Goal: Check status: Check status

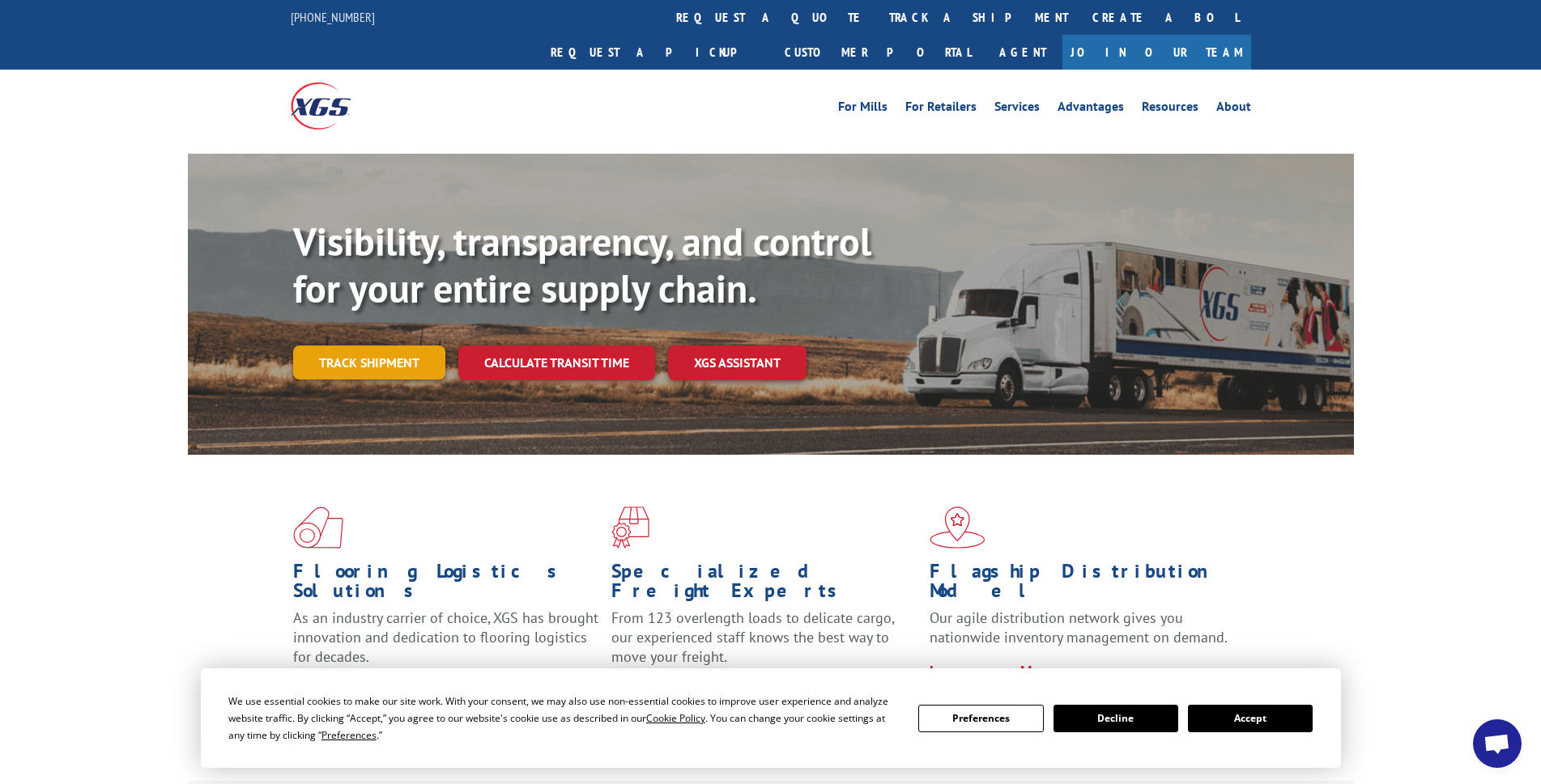
click at [407, 346] on link "Track shipment" at bounding box center [368, 363] width 152 height 34
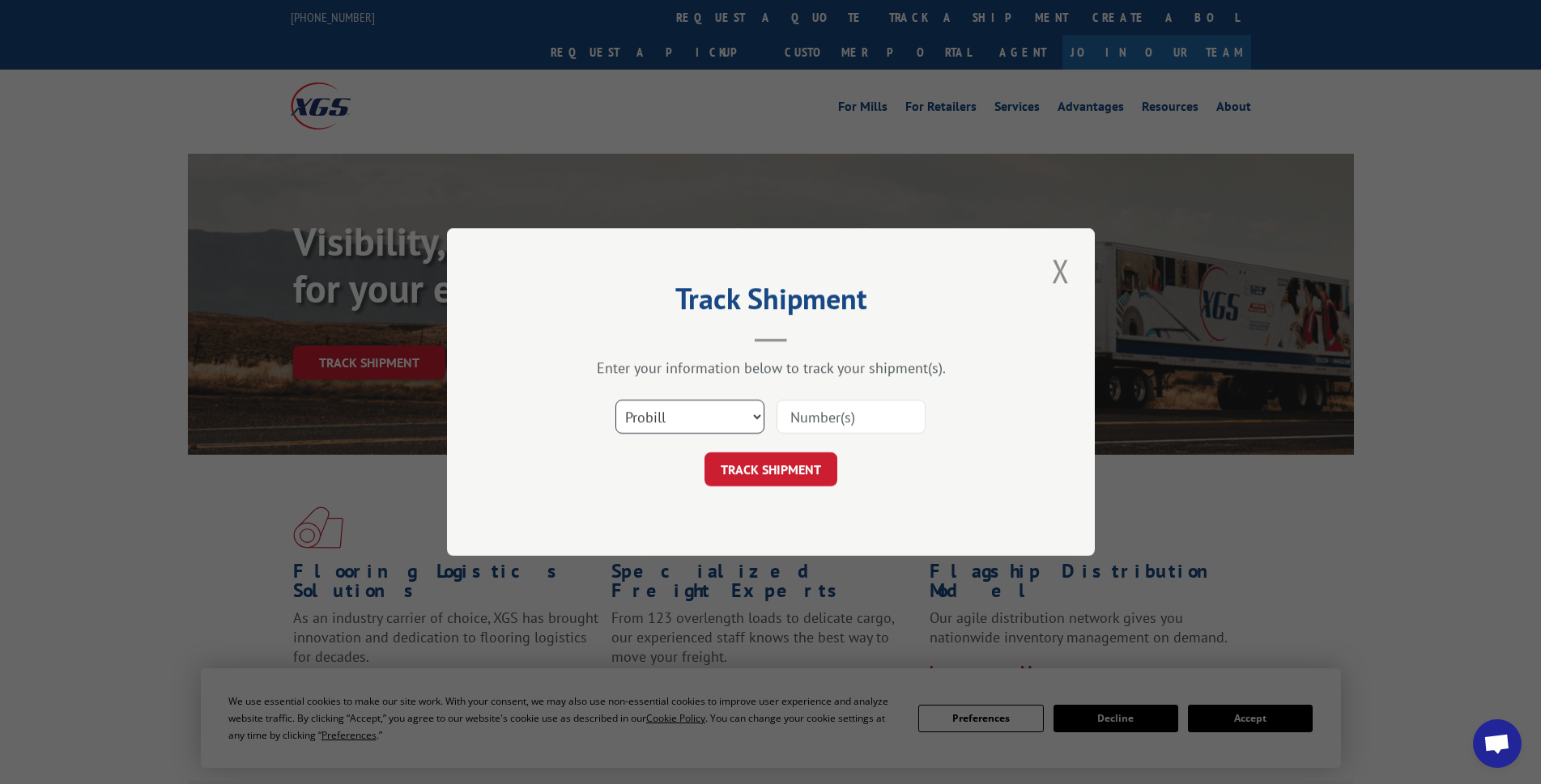
click at [725, 414] on select "Select category... Probill BOL PO" at bounding box center [690, 416] width 149 height 34
select select "bol"
click at [615, 400] on select "Select category... Probill BOL PO" at bounding box center [690, 416] width 149 height 34
click at [851, 416] on input at bounding box center [851, 416] width 149 height 34
paste input "5955799"
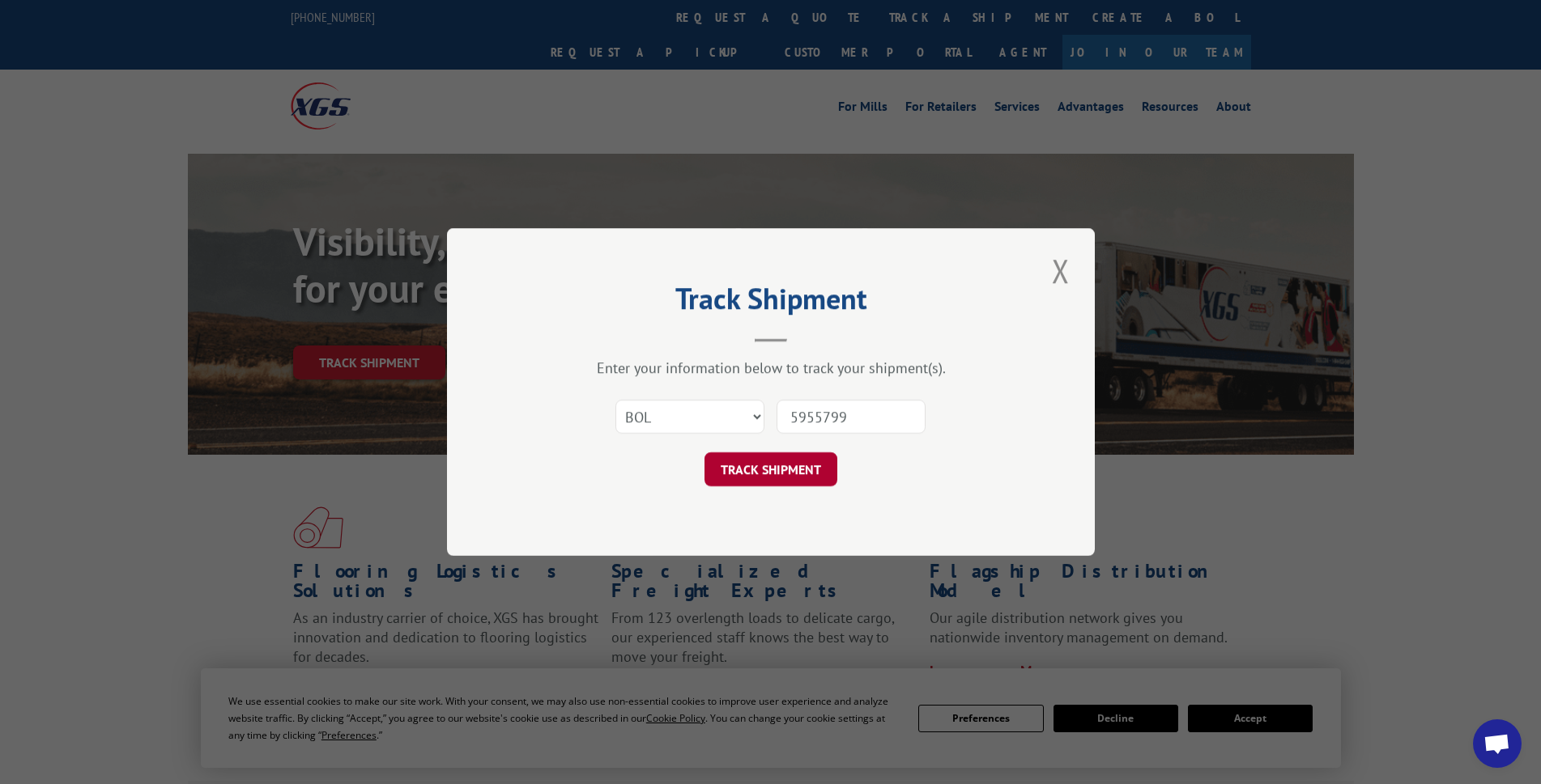
type input "5955799"
click at [812, 460] on button "TRACK SHIPMENT" at bounding box center [771, 469] width 133 height 34
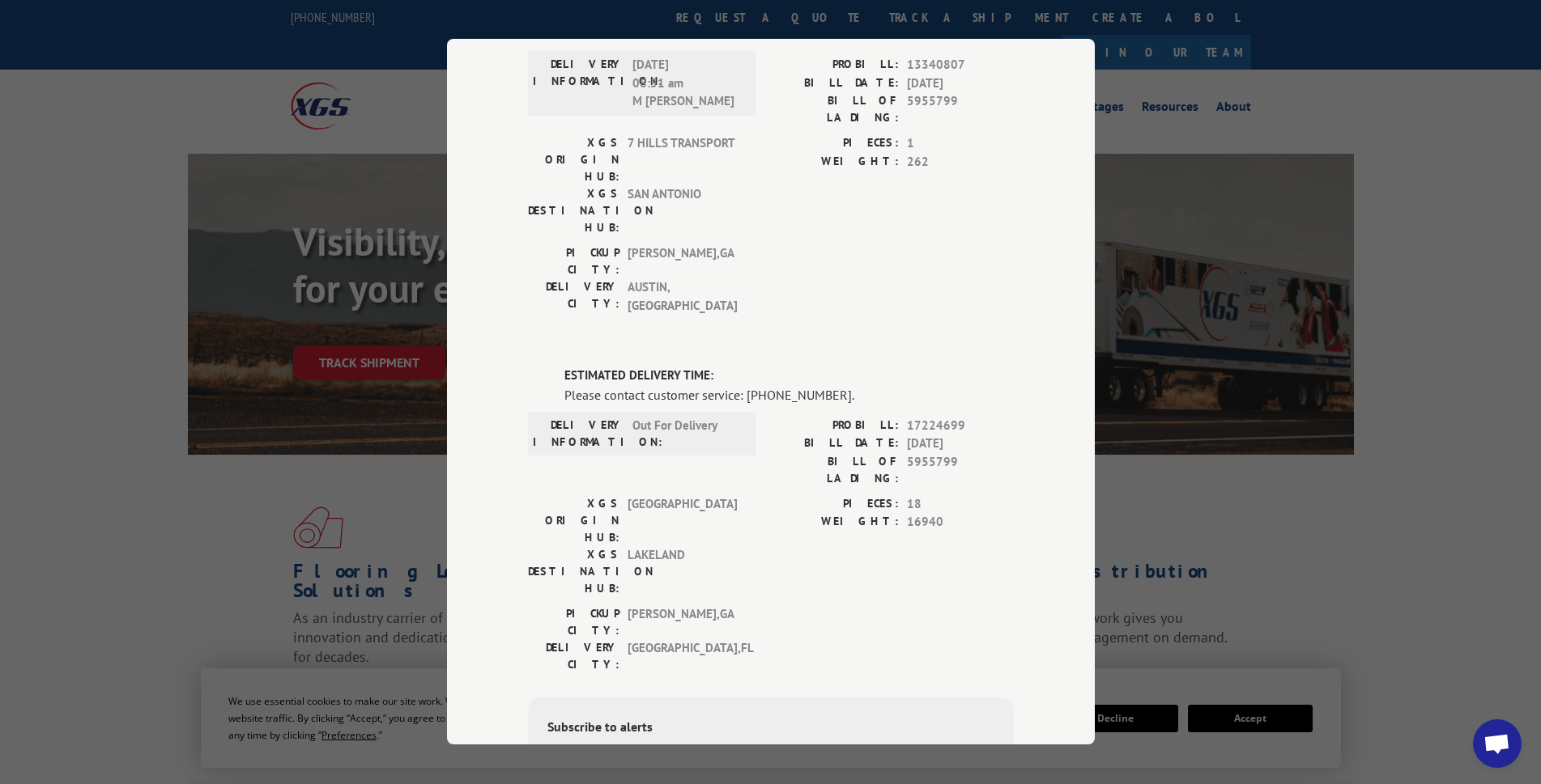
scroll to position [81, 0]
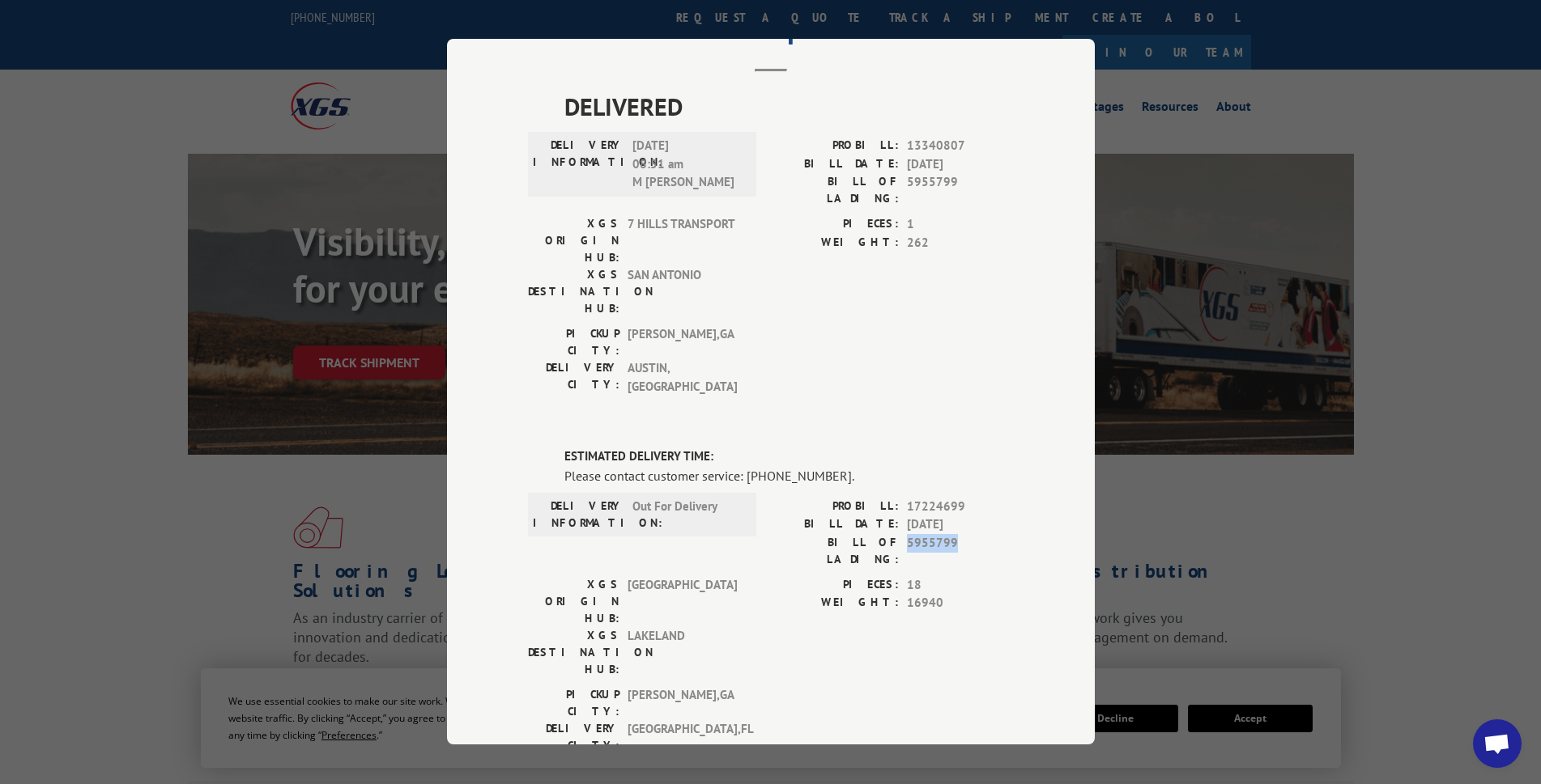
drag, startPoint x: 948, startPoint y: 450, endPoint x: 903, endPoint y: 455, distance: 45.3
click at [907, 534] on span "5955799" at bounding box center [960, 551] width 107 height 34
